Goal: Communication & Community: Share content

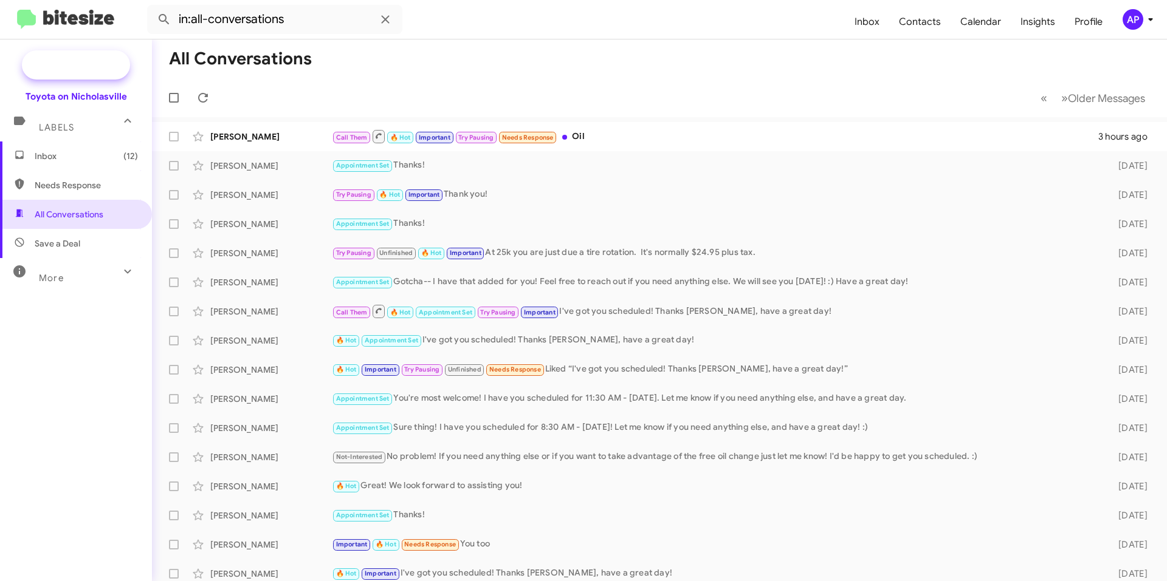
click at [90, 67] on span "New Campaign" at bounding box center [89, 65] width 62 height 12
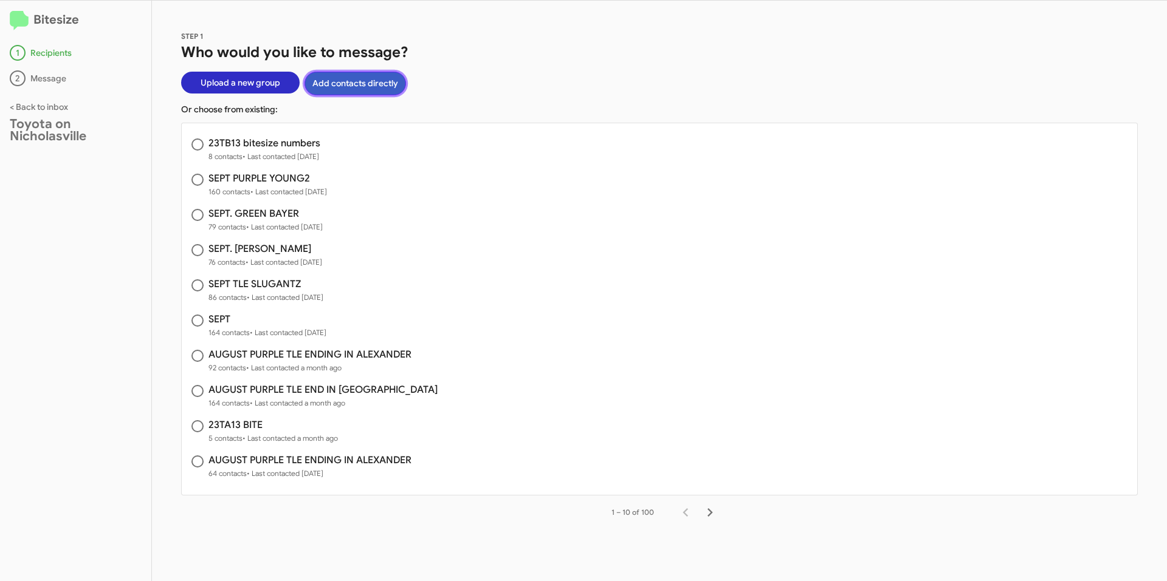
click at [368, 86] on button "Add contacts directly" at bounding box center [354, 84] width 101 height 24
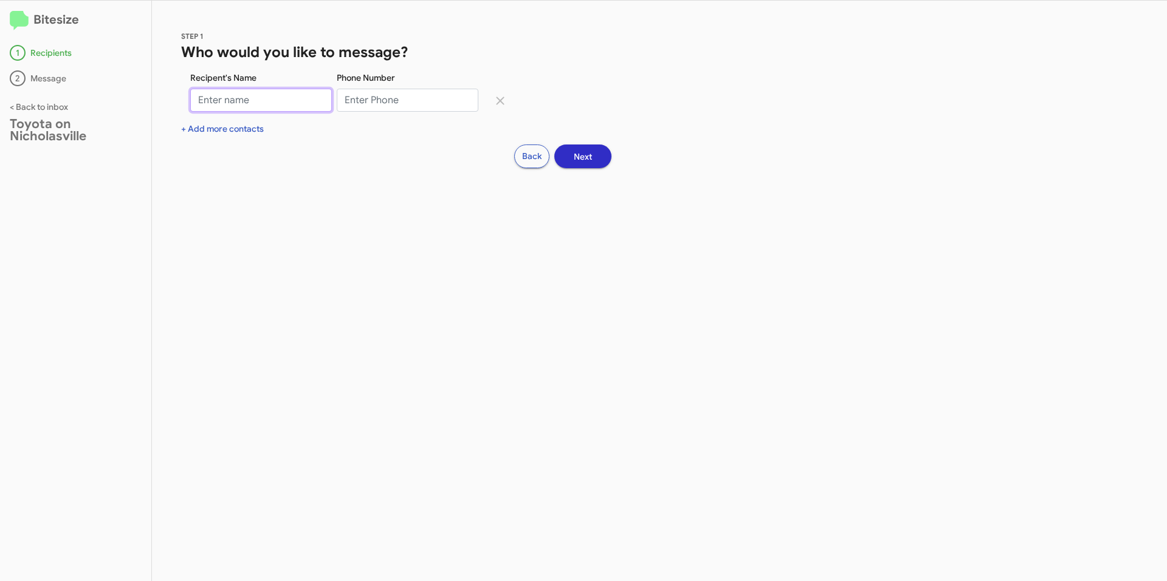
click at [239, 103] on input "Recipent's Name" at bounding box center [261, 100] width 142 height 23
type input "[PERSON_NAME]"
click at [365, 109] on input "Phone Number" at bounding box center [408, 100] width 142 height 23
type input "8593190398"
click at [584, 166] on span "Next" at bounding box center [583, 157] width 18 height 22
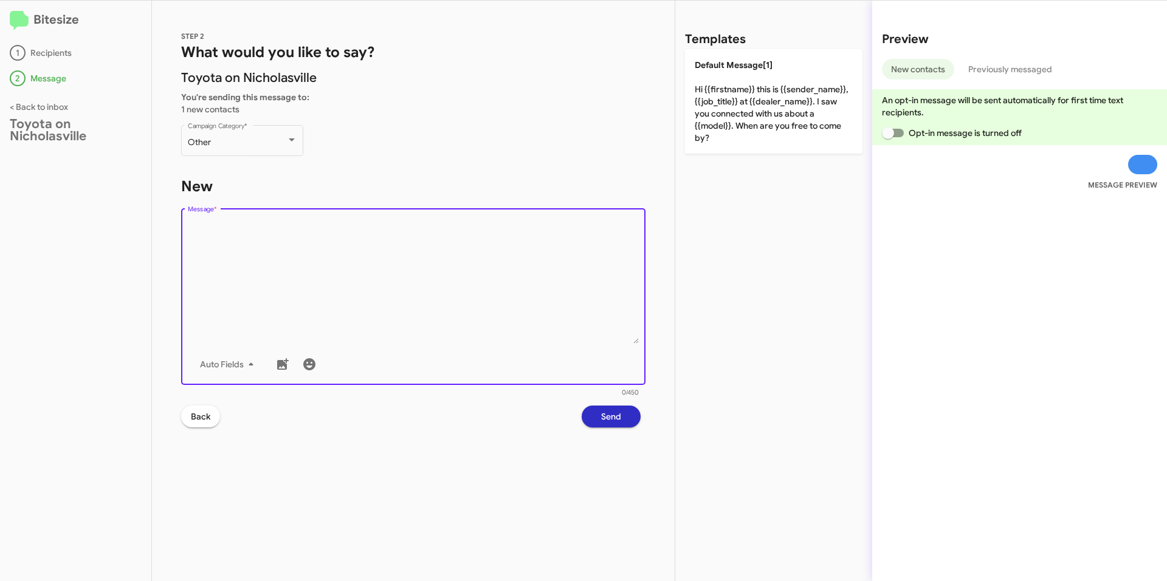
click at [320, 245] on textarea "Message *" at bounding box center [413, 282] width 451 height 124
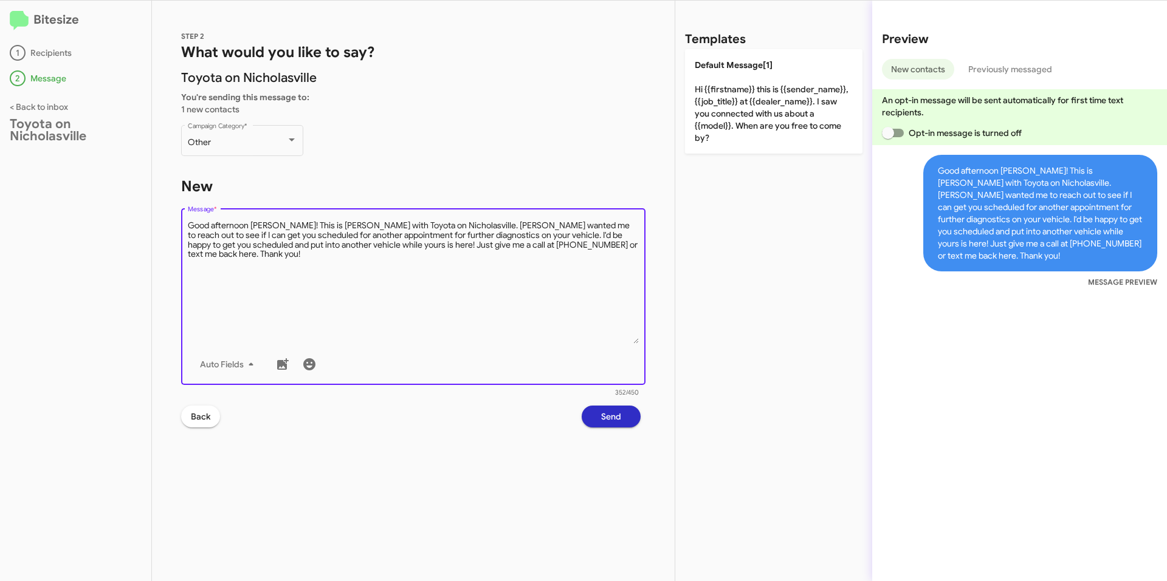
drag, startPoint x: 286, startPoint y: 223, endPoint x: 304, endPoint y: 220, distance: 19.1
click at [286, 223] on textarea "Message *" at bounding box center [413, 282] width 451 height 124
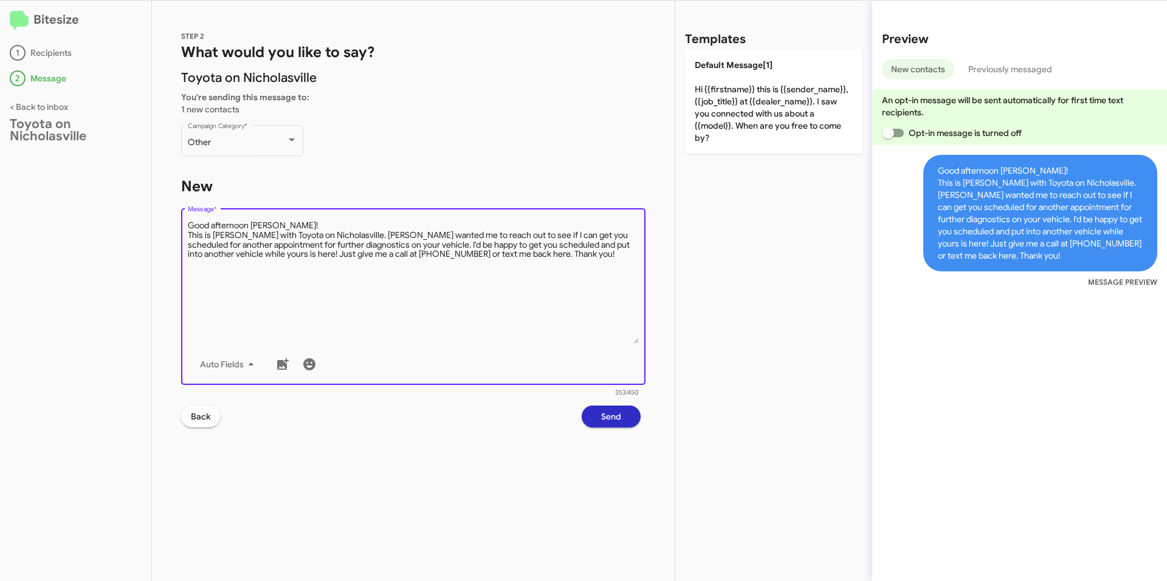
click at [357, 235] on textarea "Message *" at bounding box center [413, 282] width 451 height 124
click at [386, 279] on textarea "Message *" at bounding box center [413, 282] width 451 height 124
click at [382, 272] on textarea "Message *" at bounding box center [413, 282] width 451 height 124
click at [250, 253] on textarea "Message *" at bounding box center [413, 282] width 451 height 124
click at [218, 247] on textarea "Message *" at bounding box center [413, 282] width 451 height 124
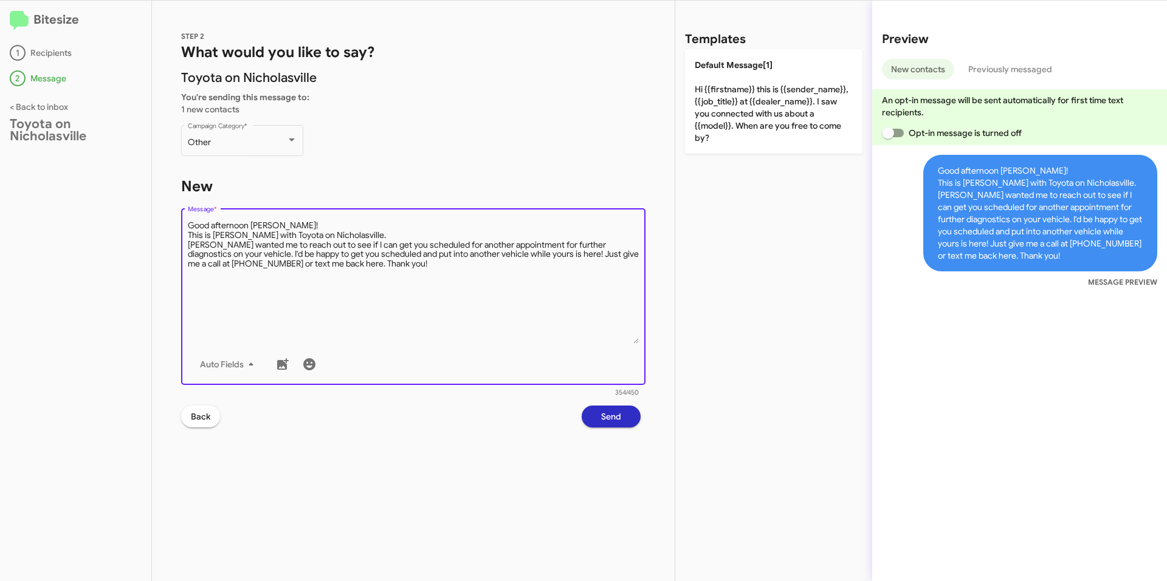
click at [218, 247] on textarea "Message *" at bounding box center [413, 282] width 451 height 124
click at [455, 247] on textarea "Message *" at bounding box center [413, 282] width 451 height 124
click at [447, 274] on textarea "Message *" at bounding box center [413, 282] width 451 height 124
click at [444, 268] on textarea "Message *" at bounding box center [413, 282] width 451 height 124
click at [448, 287] on textarea "Message *" at bounding box center [413, 282] width 451 height 124
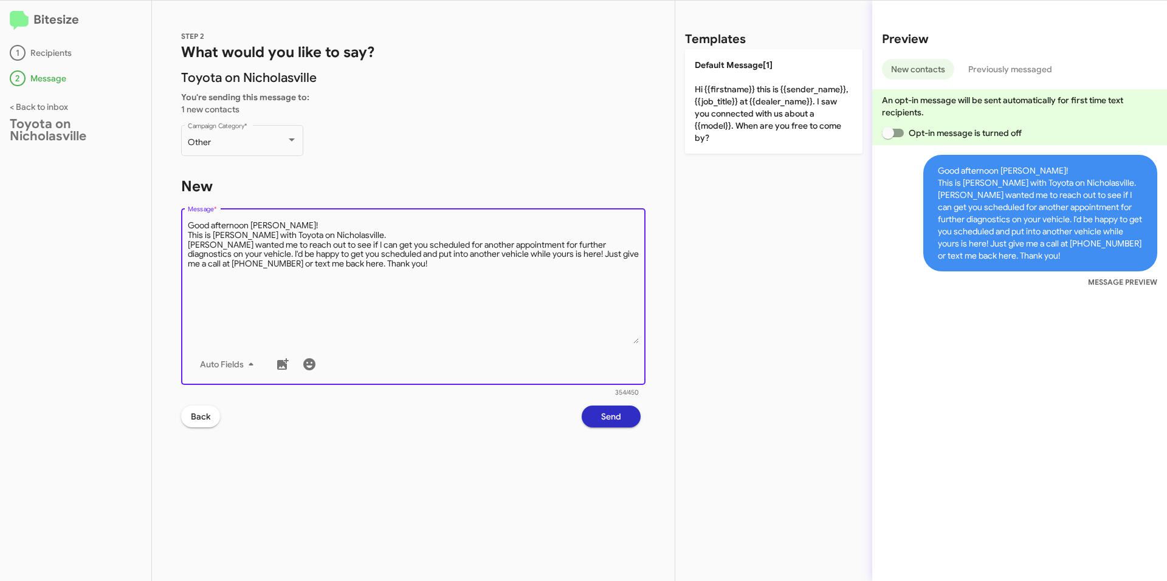
click at [276, 272] on textarea "Message *" at bounding box center [413, 282] width 451 height 124
drag, startPoint x: 241, startPoint y: 240, endPoint x: 262, endPoint y: 229, distance: 23.9
click at [241, 240] on textarea "Message *" at bounding box center [413, 282] width 451 height 124
drag, startPoint x: 547, startPoint y: 252, endPoint x: 556, endPoint y: 251, distance: 9.1
click at [547, 252] on textarea "Message *" at bounding box center [413, 282] width 451 height 124
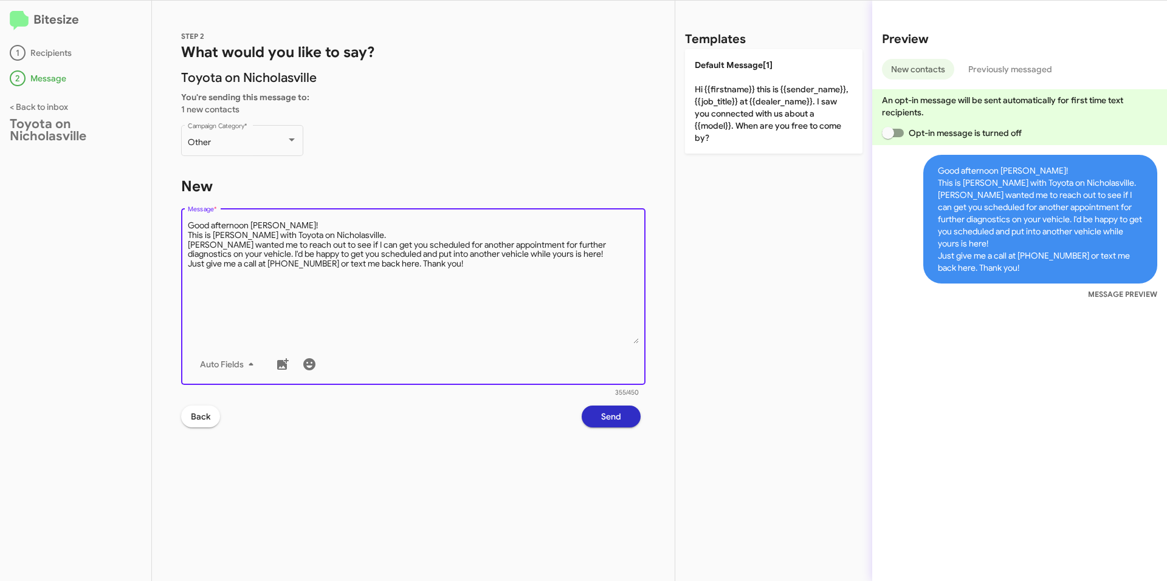
type textarea "Good afternoon [PERSON_NAME]! This is [PERSON_NAME] with Toyota on Nicholasvill…"
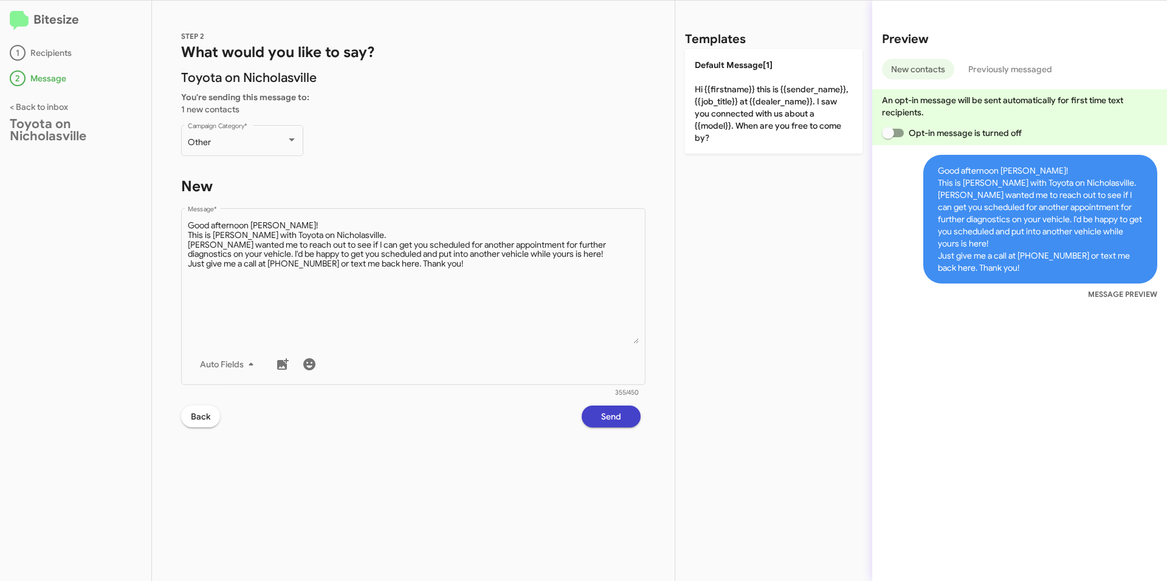
click at [618, 411] on span "Send" at bounding box center [611, 417] width 20 height 22
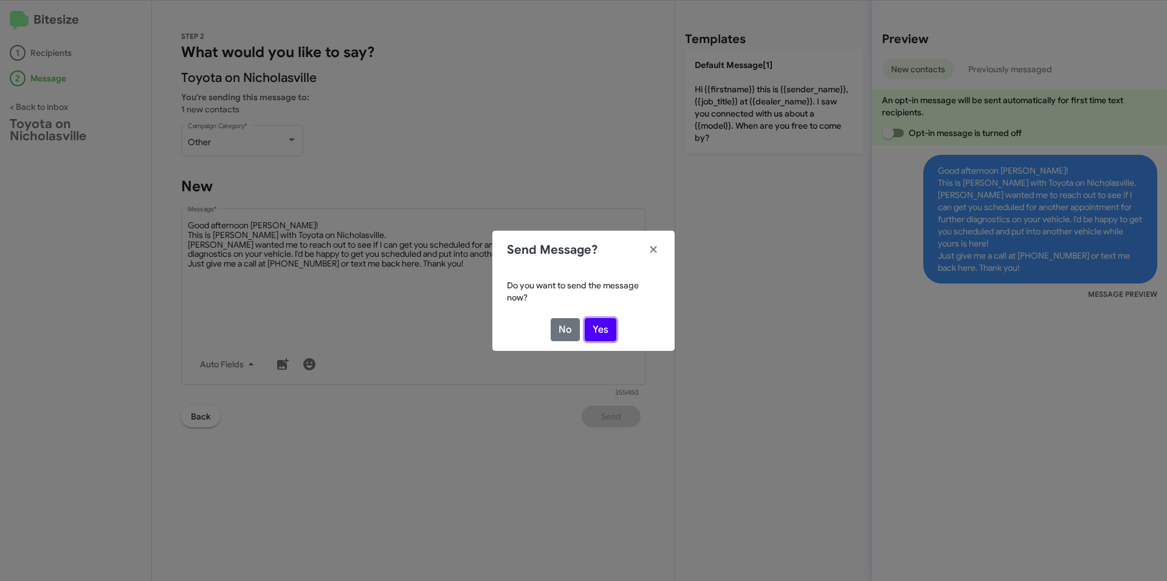
click at [594, 325] on button "Yes" at bounding box center [600, 329] width 32 height 23
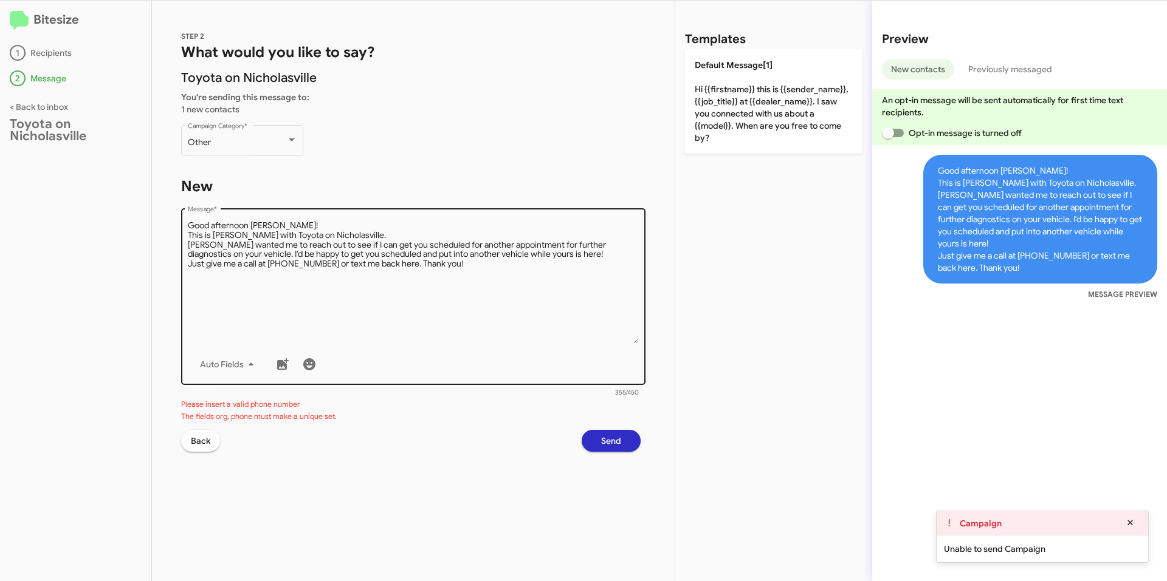
click at [476, 321] on textarea "Message *" at bounding box center [413, 282] width 451 height 124
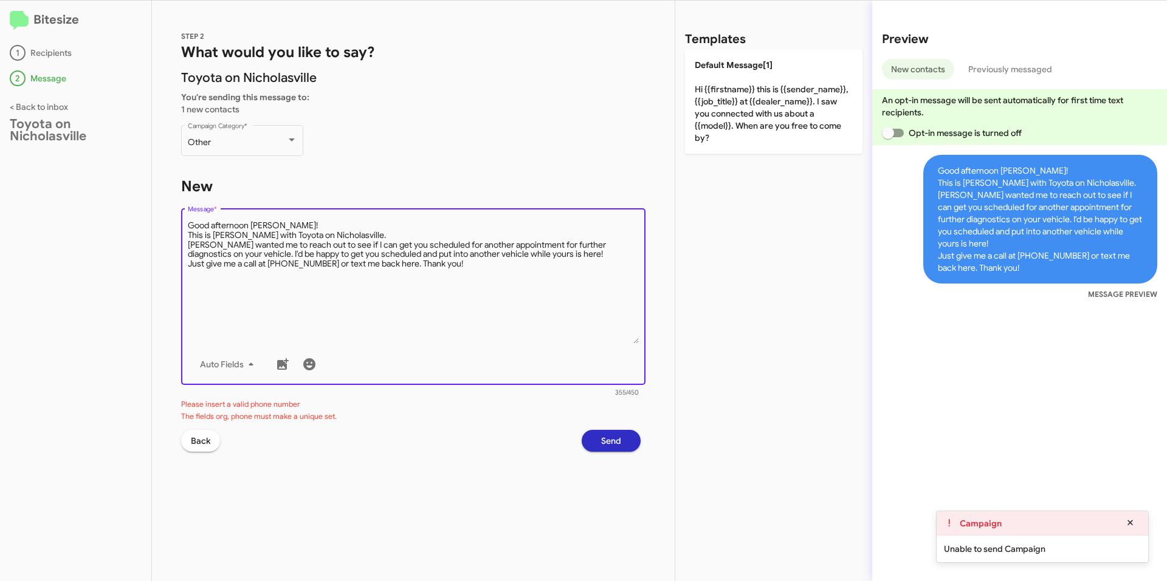
click at [531, 293] on textarea "Message *" at bounding box center [413, 282] width 451 height 124
click at [502, 265] on textarea "Message *" at bounding box center [413, 282] width 451 height 124
drag, startPoint x: 462, startPoint y: 281, endPoint x: 115, endPoint y: 225, distance: 352.0
click at [115, 225] on div "Bitesize 1 Recipients 2 Message < Back to inbox Toyota on Nicholasville STEP 2 …" at bounding box center [583, 291] width 1167 height 581
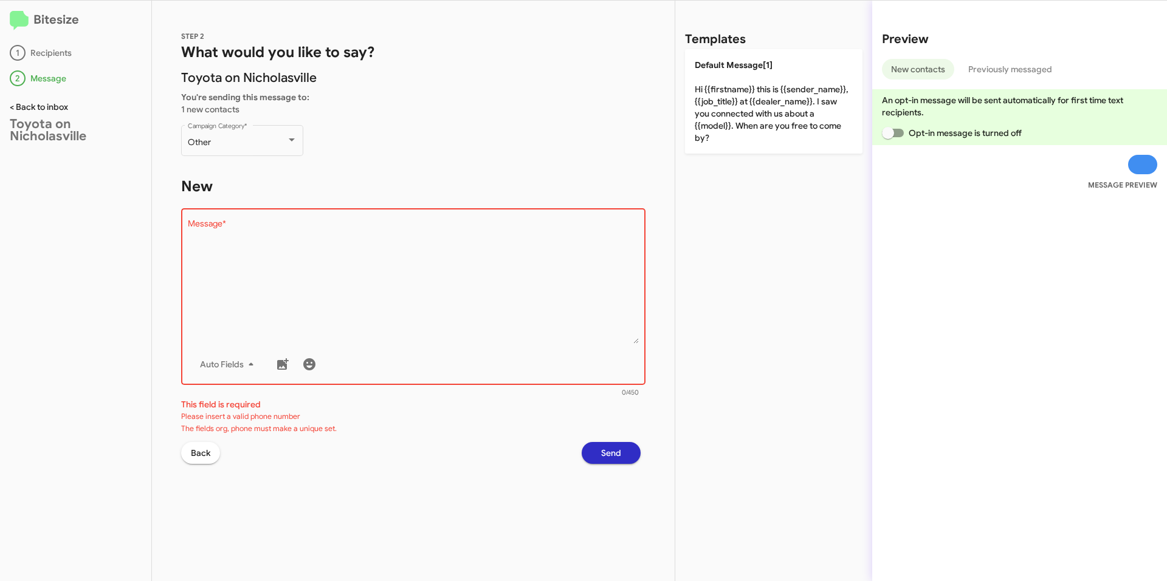
click at [49, 105] on link "< Back to inbox" at bounding box center [39, 106] width 58 height 11
